Goal: Check status: Check status

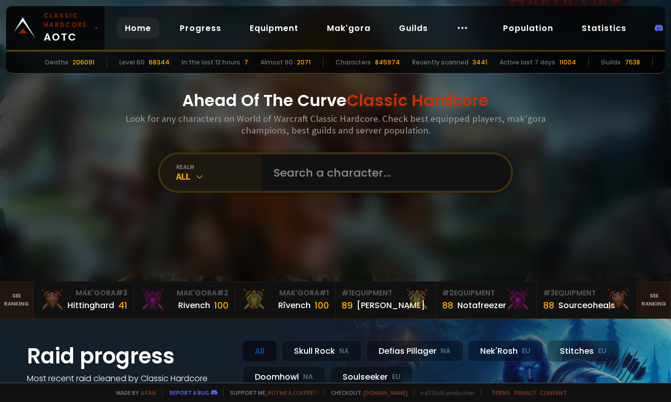
click at [232, 162] on div "realm All" at bounding box center [210, 172] width 101 height 37
click at [302, 170] on input "text" at bounding box center [382, 172] width 231 height 37
paste input "Thundergunt"
type input "Thundergunt"
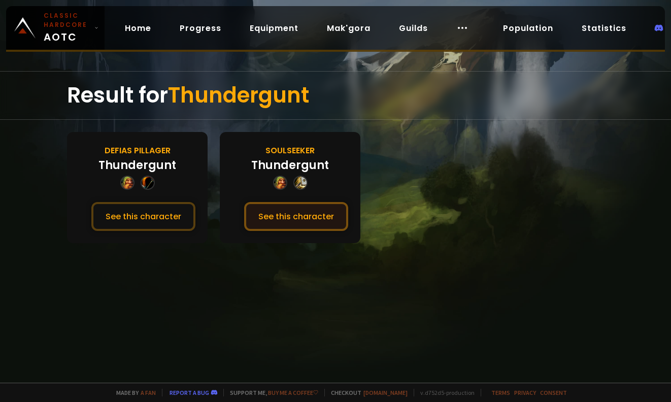
click at [290, 220] on button "See this character" at bounding box center [296, 216] width 104 height 29
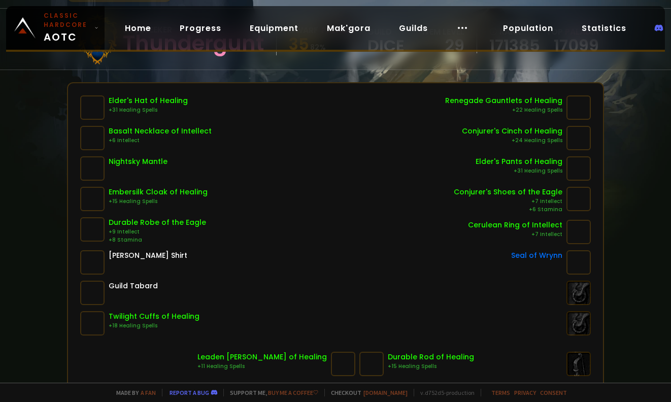
scroll to position [101, 0]
